Goal: Task Accomplishment & Management: Manage account settings

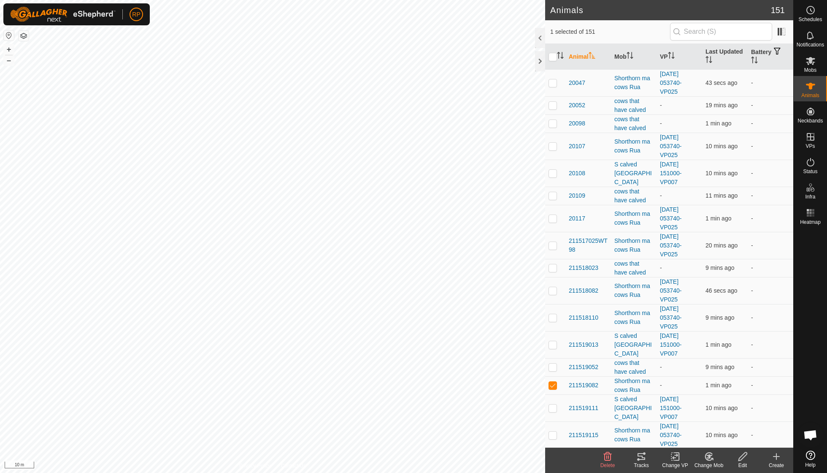
click at [640, 458] on icon at bounding box center [642, 456] width 10 height 10
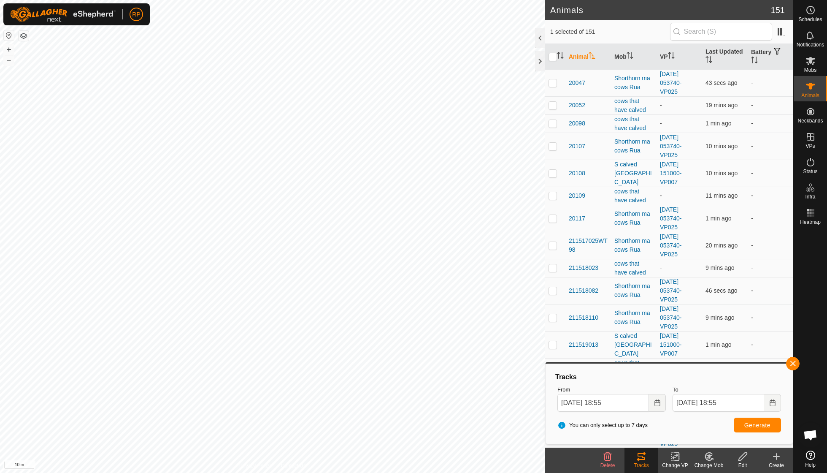
click at [705, 458] on icon at bounding box center [709, 456] width 11 height 10
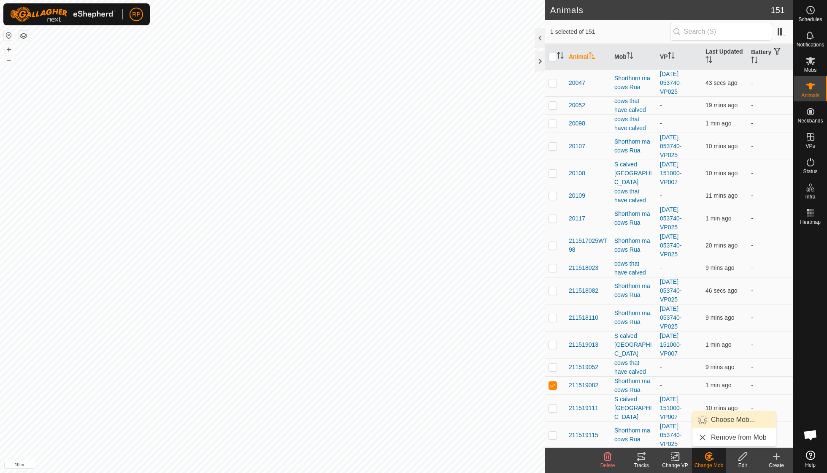
click at [718, 416] on link "Choose Mob..." at bounding box center [735, 419] width 84 height 17
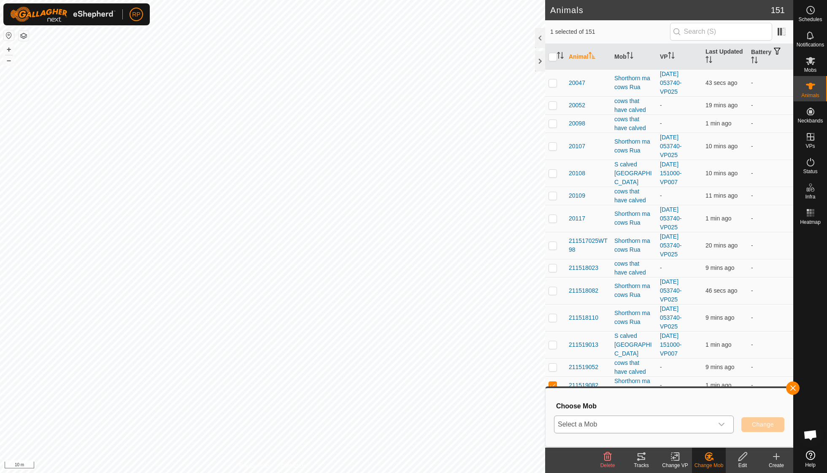
click at [721, 421] on icon "dropdown trigger" at bounding box center [721, 424] width 7 height 7
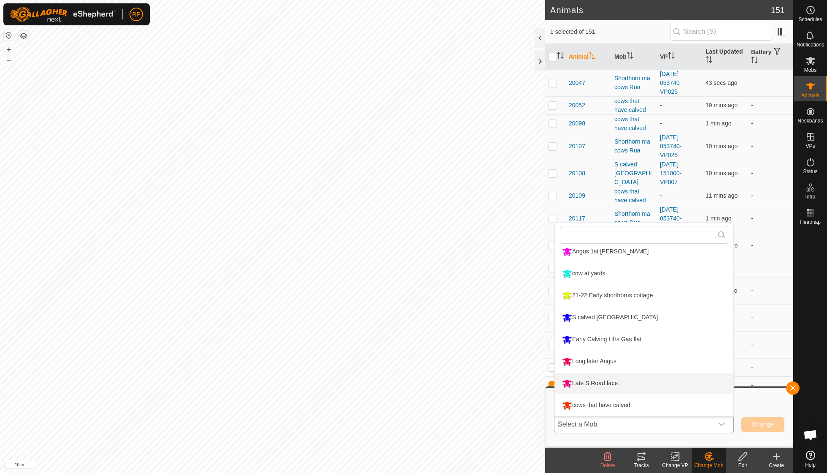
scroll to position [116, 0]
click at [620, 403] on li "cows that have calved" at bounding box center [644, 405] width 179 height 21
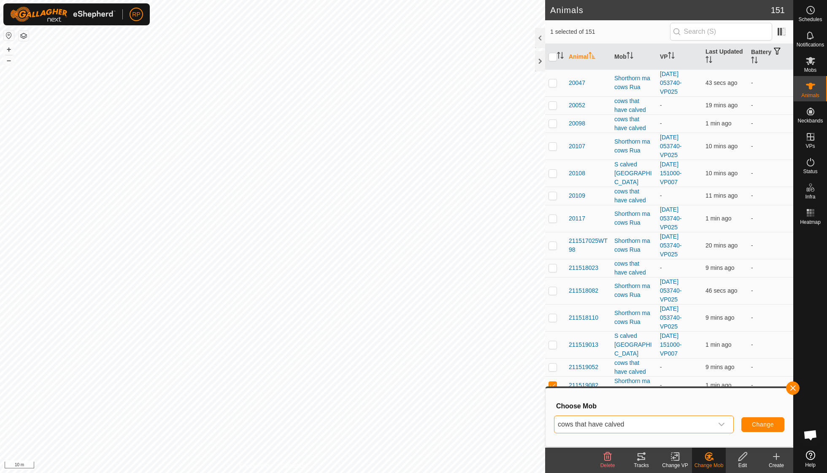
click at [757, 425] on span "Change" at bounding box center [763, 424] width 22 height 7
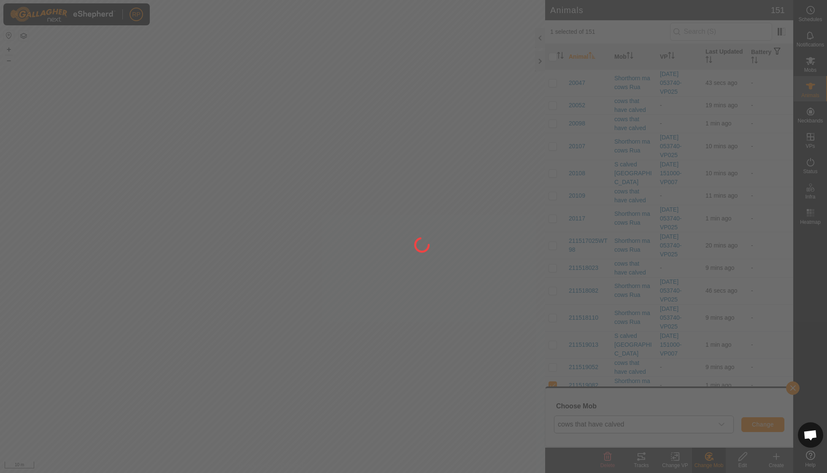
checkbox input "false"
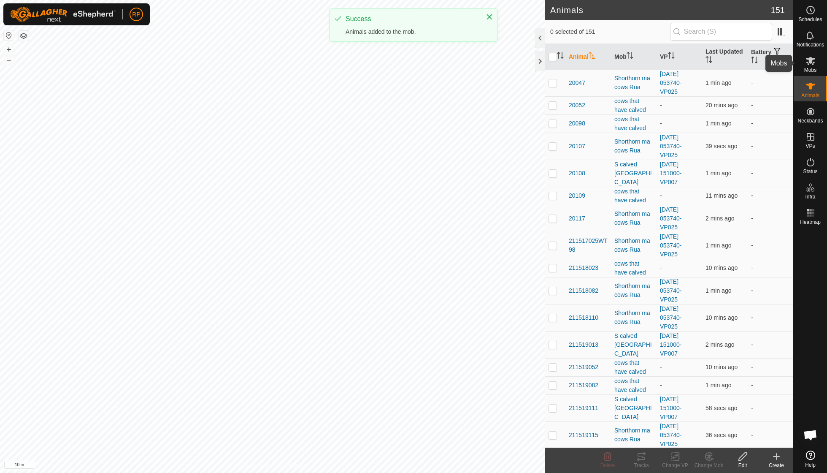
click at [811, 66] on es-mob-svg-icon at bounding box center [810, 61] width 15 height 14
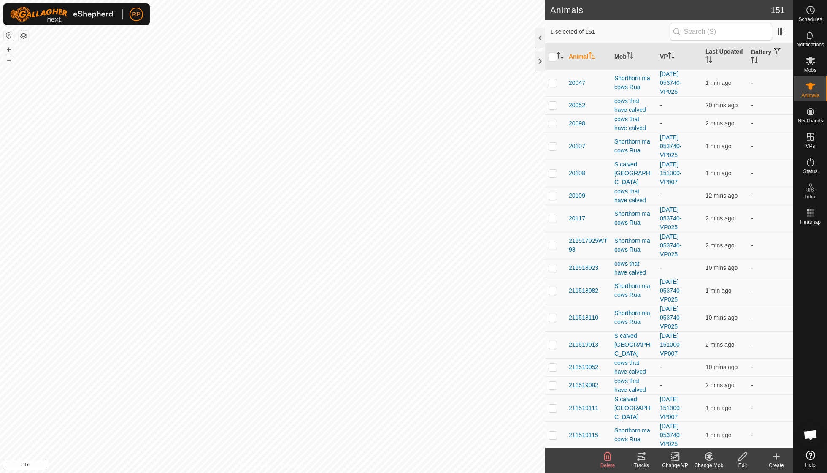
click at [698, 457] on change-mob-svg-icon at bounding box center [709, 456] width 34 height 10
click at [715, 420] on link "Choose Mob..." at bounding box center [735, 419] width 84 height 17
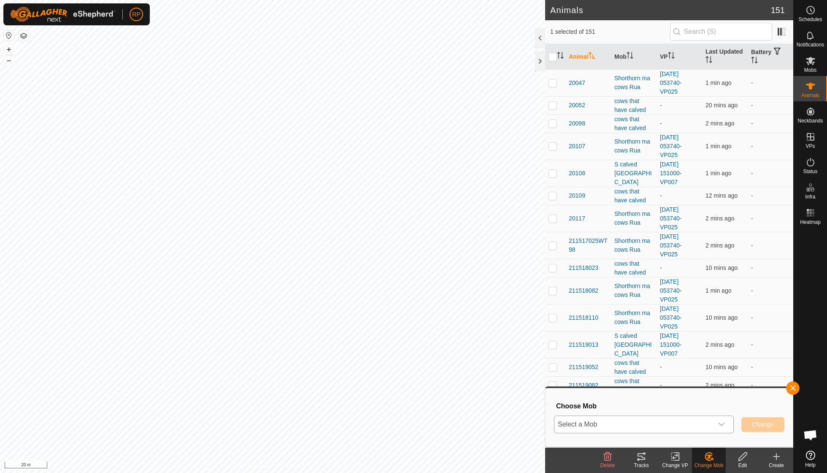
click at [723, 421] on icon "dropdown trigger" at bounding box center [721, 424] width 7 height 7
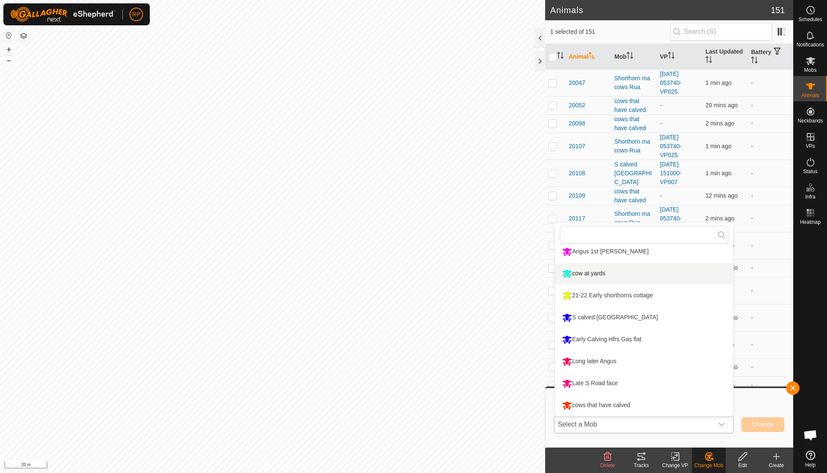
scroll to position [116, 0]
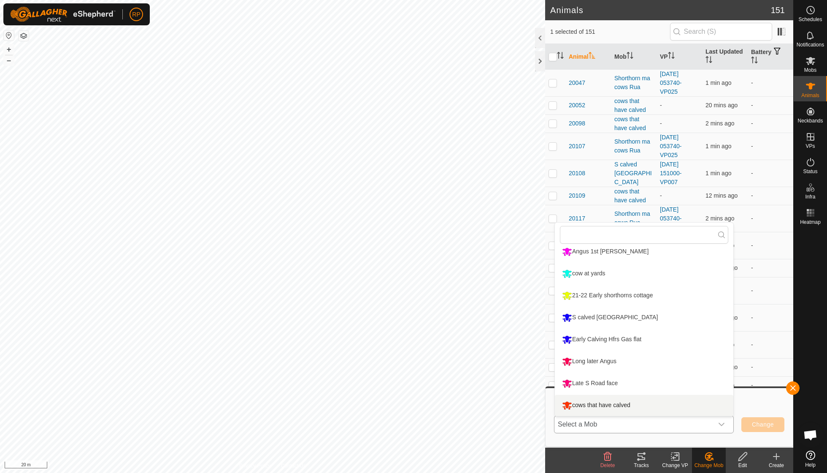
click at [607, 404] on li "cows that have calved" at bounding box center [644, 405] width 179 height 21
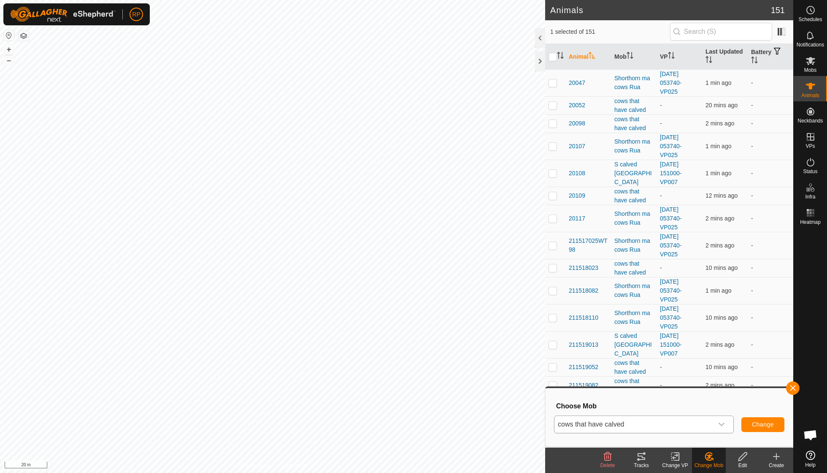
click at [767, 425] on span "Change" at bounding box center [763, 424] width 22 height 7
checkbox input "false"
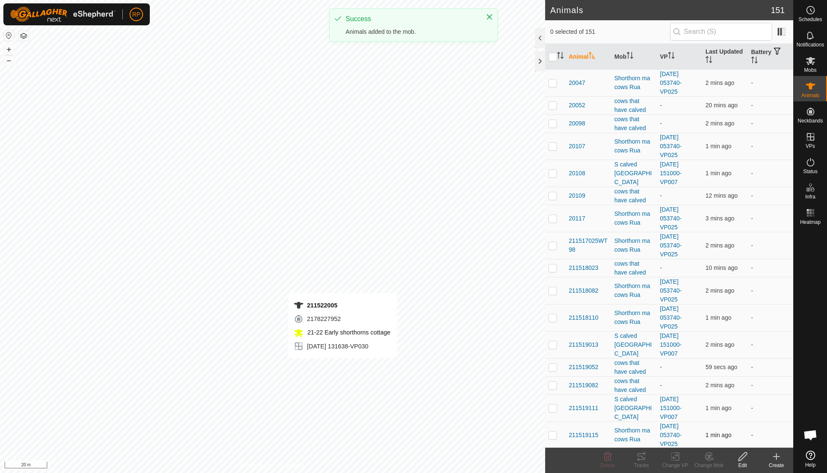
checkbox input "true"
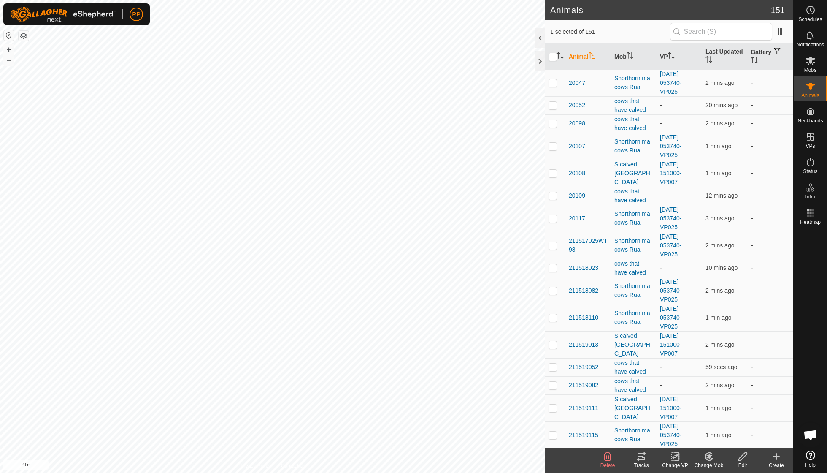
click at [675, 456] on icon at bounding box center [675, 456] width 11 height 10
click at [683, 438] on link "Turn Off VP" at bounding box center [701, 437] width 84 height 17
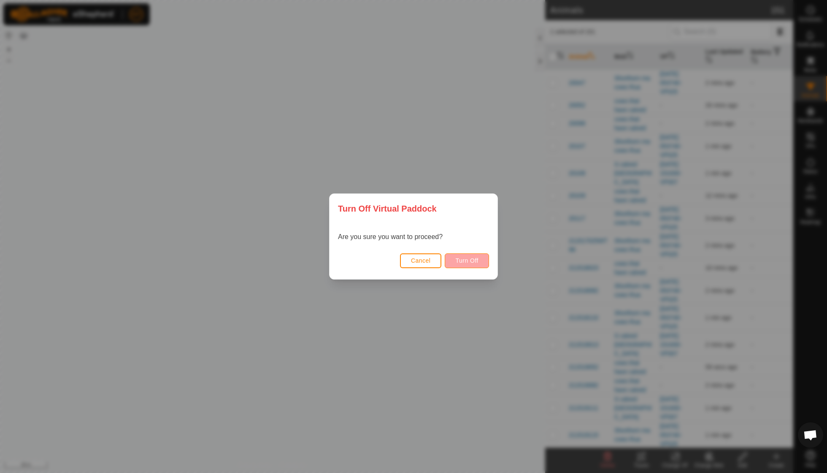
click at [464, 257] on span "Turn Off" at bounding box center [466, 260] width 23 height 7
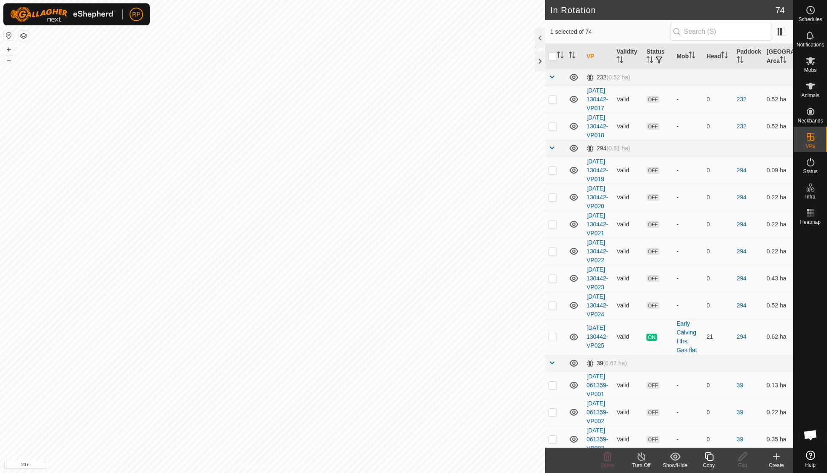
checkbox input "false"
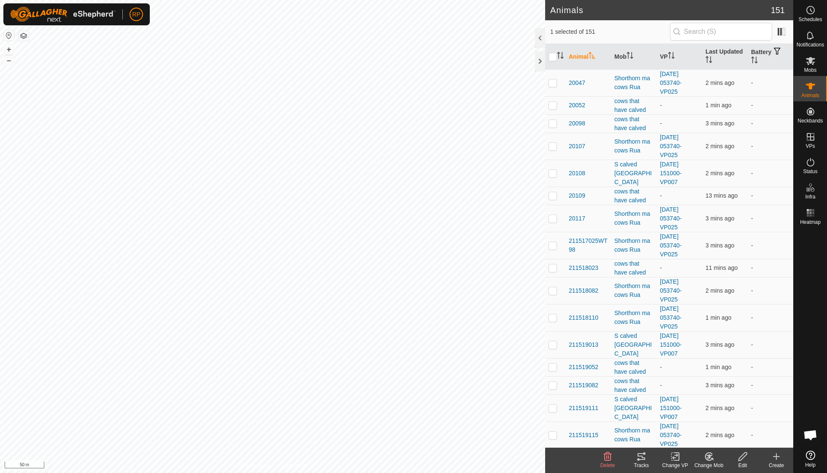
click at [668, 456] on change-vp-svg-icon at bounding box center [675, 456] width 34 height 10
click at [677, 433] on link "Turn Off VP" at bounding box center [701, 437] width 84 height 17
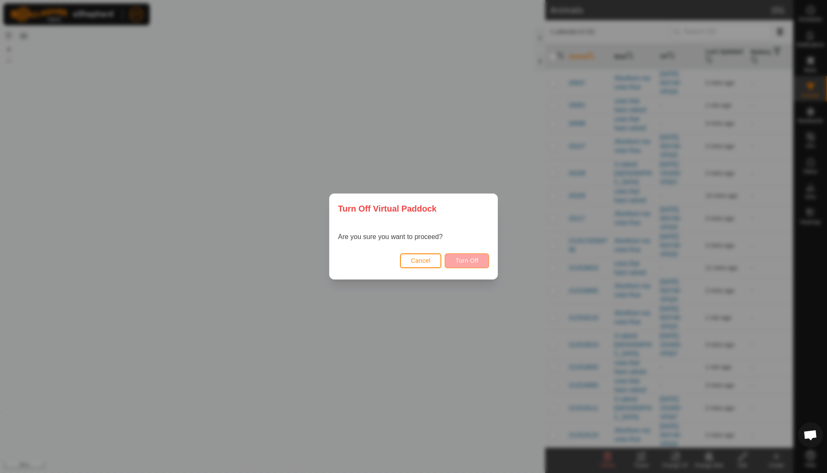
click at [463, 264] on button "Turn Off" at bounding box center [467, 260] width 44 height 15
